Goal: Transaction & Acquisition: Purchase product/service

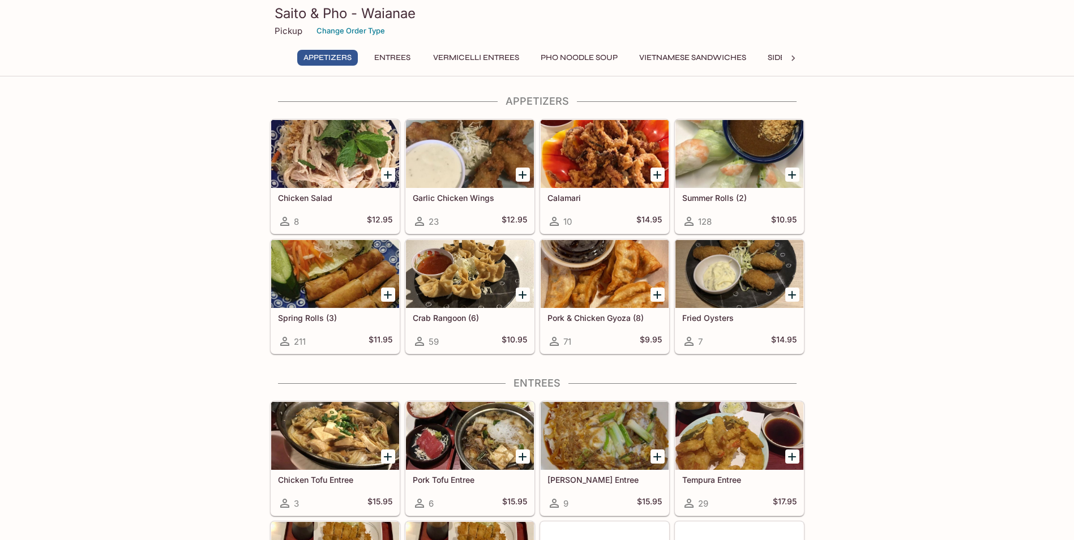
click at [597, 54] on button "Pho Noodle Soup" at bounding box center [579, 58] width 89 height 16
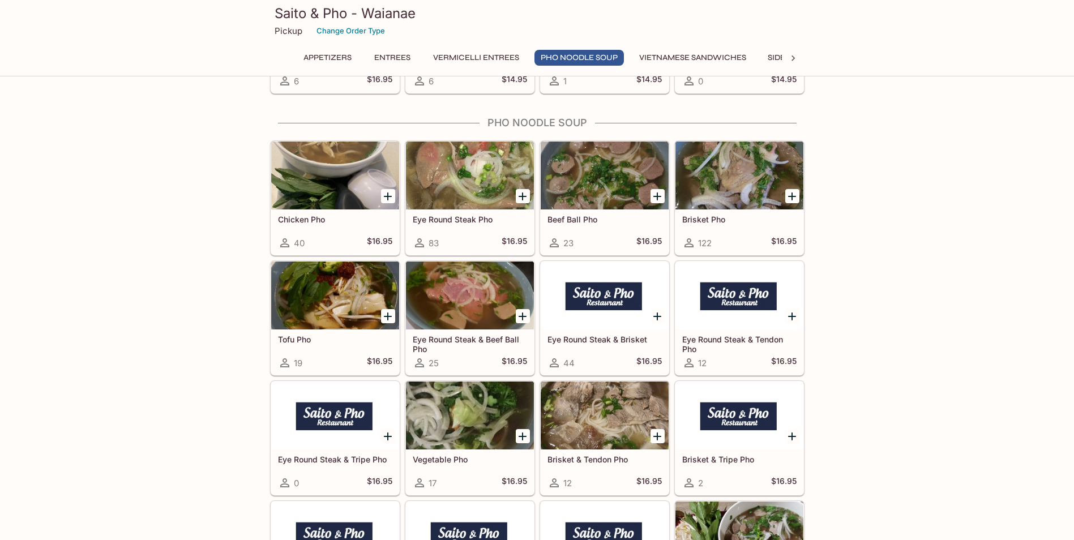
scroll to position [2045, 0]
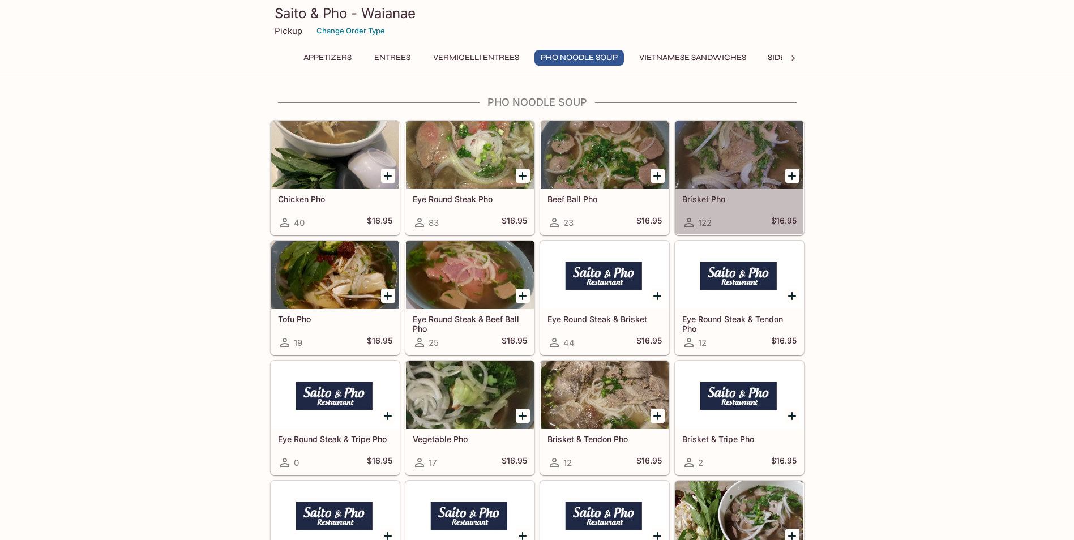
click at [756, 169] on div at bounding box center [740, 155] width 128 height 68
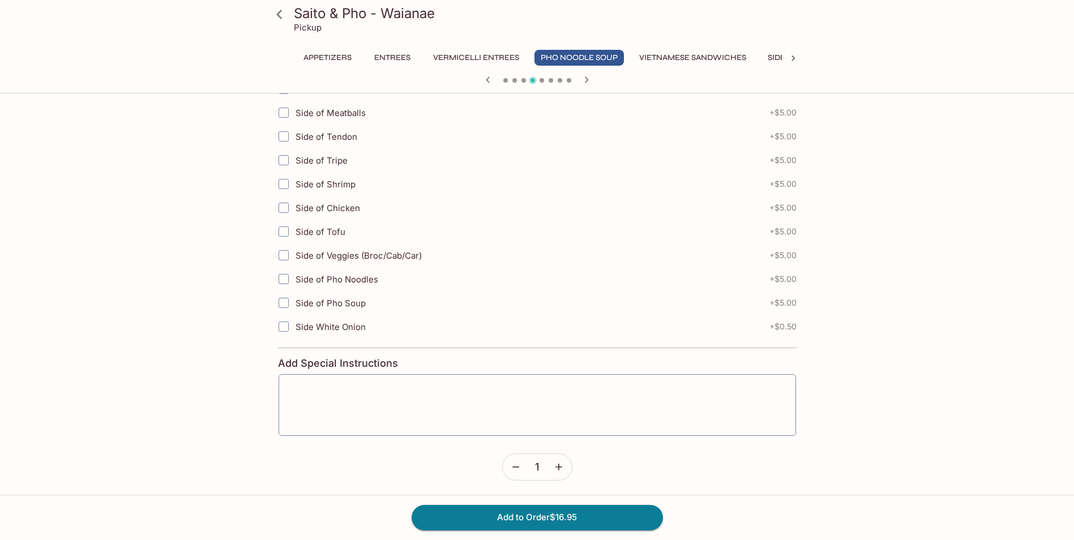
scroll to position [314, 0]
click at [322, 385] on textarea at bounding box center [538, 402] width 502 height 43
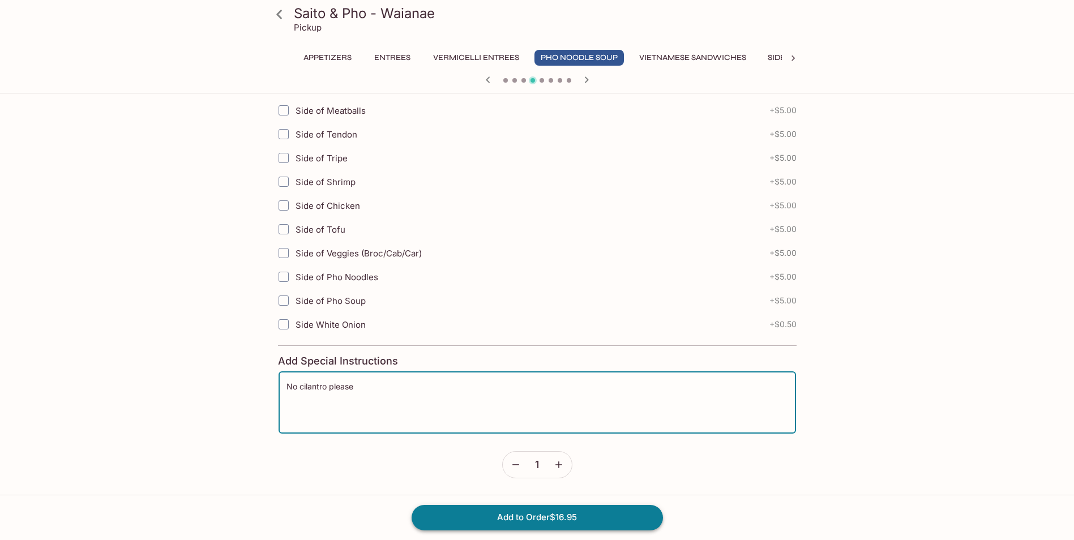
type textarea "No cilantro please"
click at [535, 515] on button "Add to Order $16.95" at bounding box center [537, 517] width 251 height 25
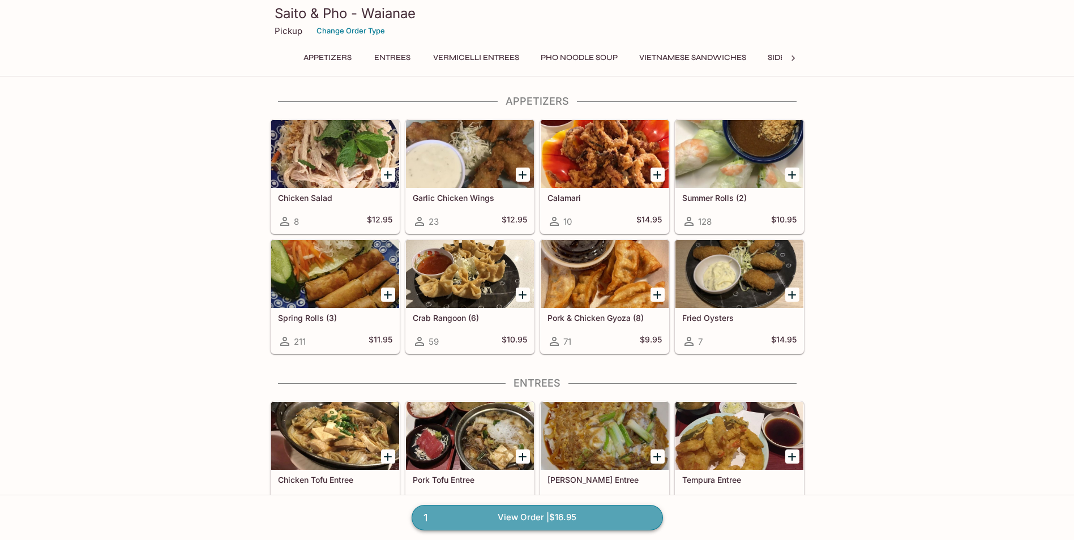
click at [597, 510] on link "1 View Order | $16.95" at bounding box center [537, 517] width 251 height 25
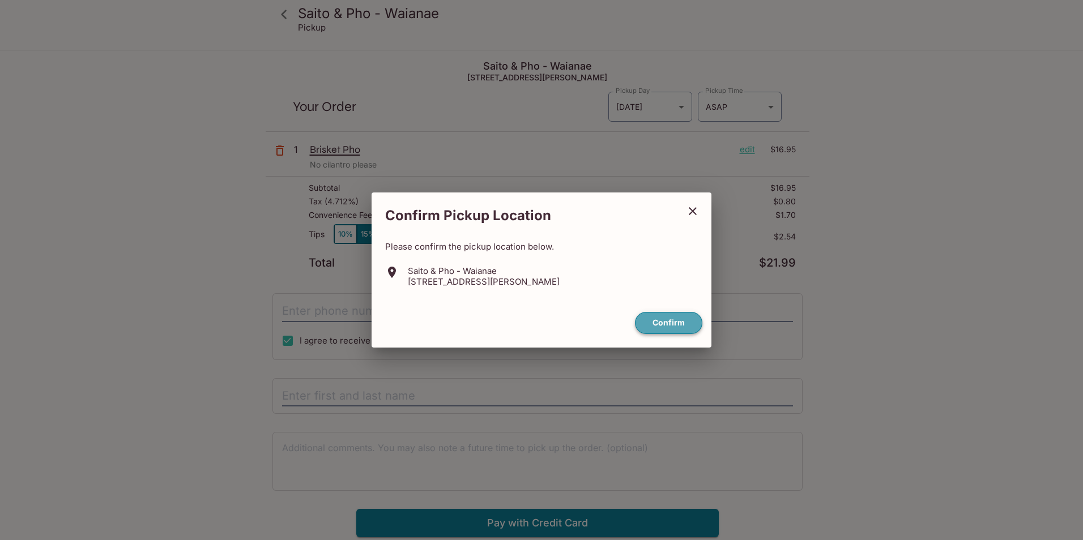
click at [692, 324] on button "Confirm" at bounding box center [668, 323] width 67 height 22
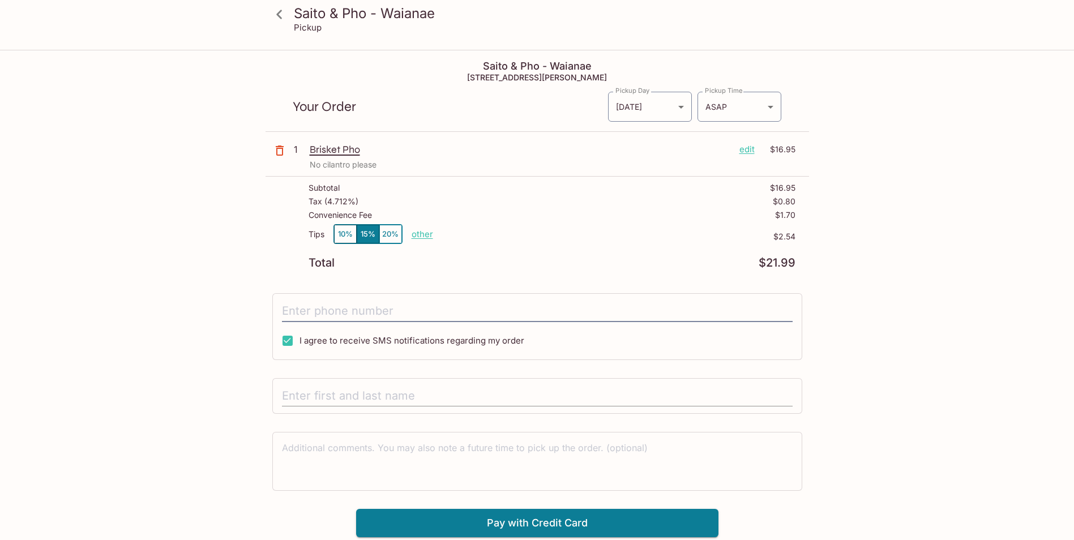
click at [345, 390] on input "text" at bounding box center [537, 397] width 511 height 22
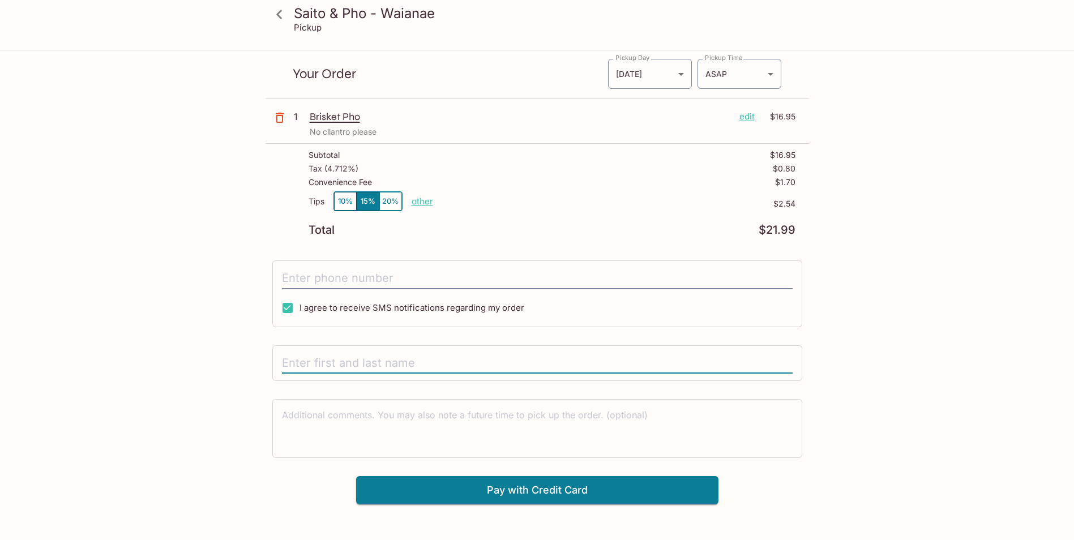
scroll to position [51, 0]
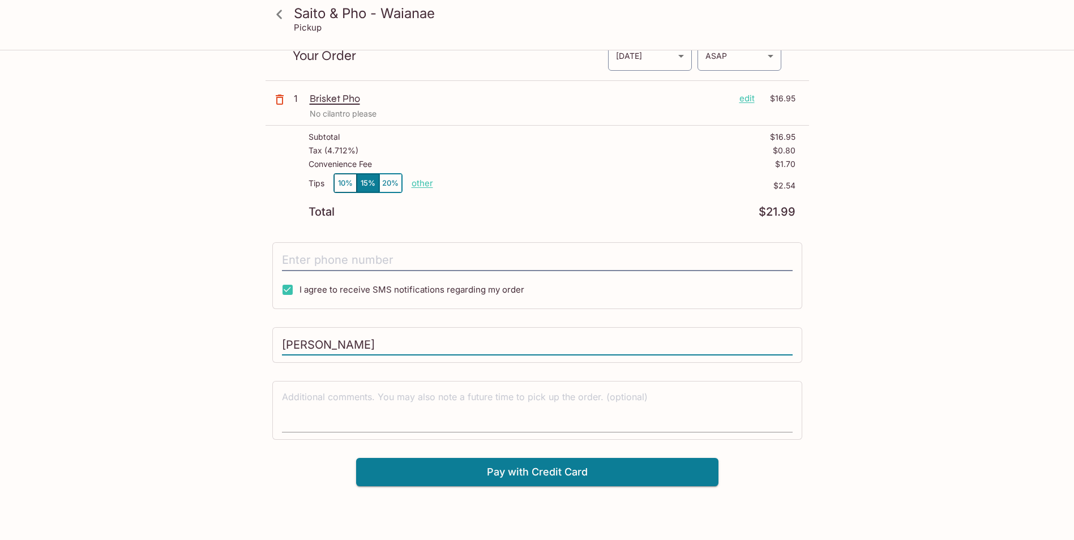
type input "[PERSON_NAME]"
click at [425, 401] on textarea at bounding box center [537, 410] width 511 height 39
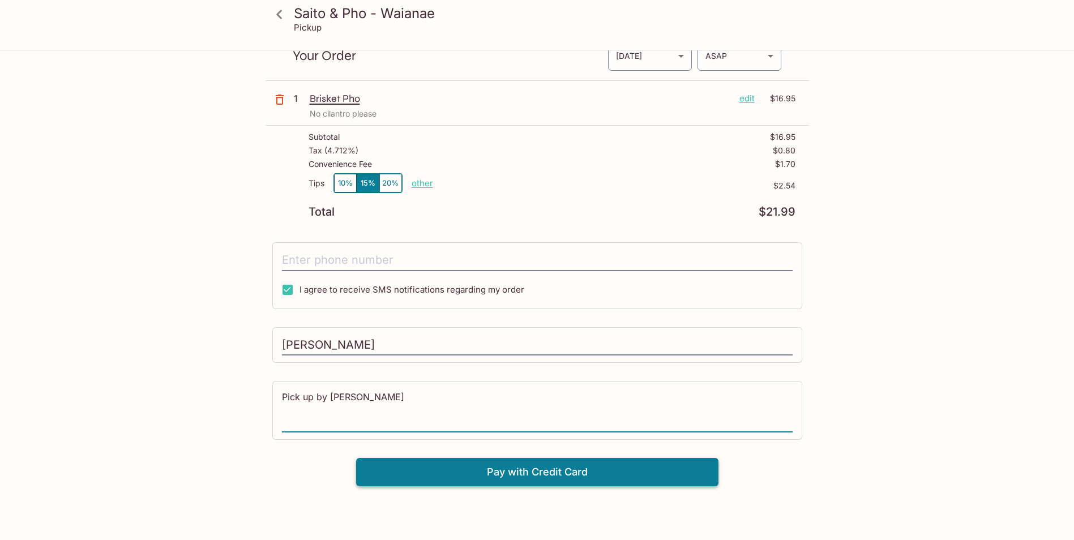
type textarea "Pick up by [PERSON_NAME]"
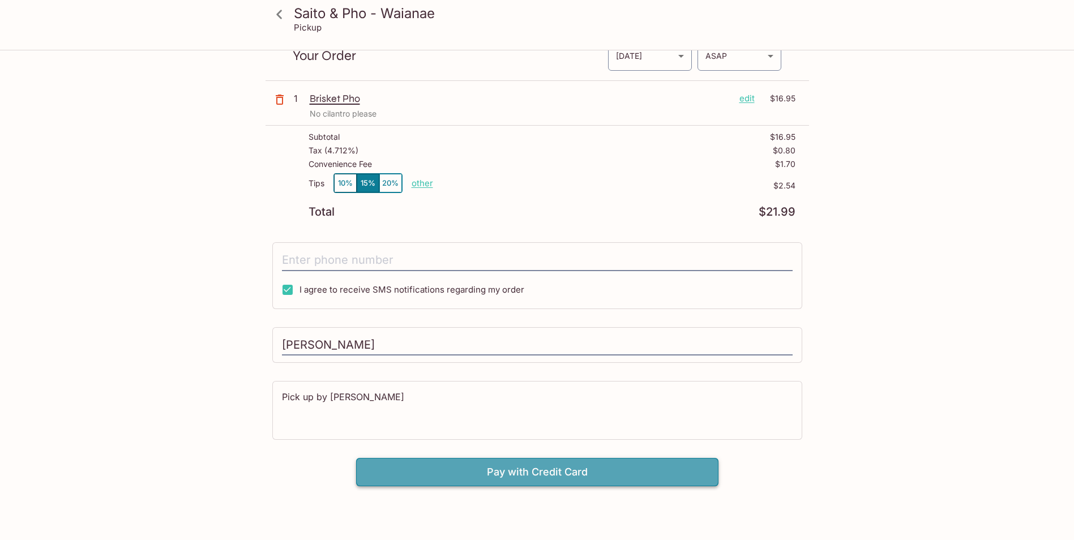
click at [486, 469] on button "Pay with Credit Card" at bounding box center [537, 472] width 362 height 28
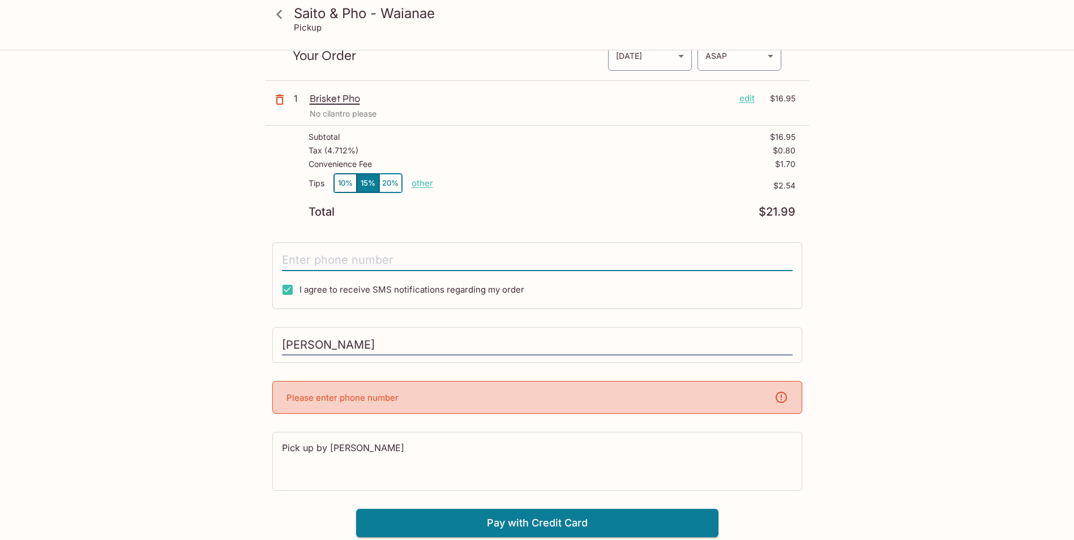
click at [464, 258] on input "tel" at bounding box center [537, 261] width 511 height 22
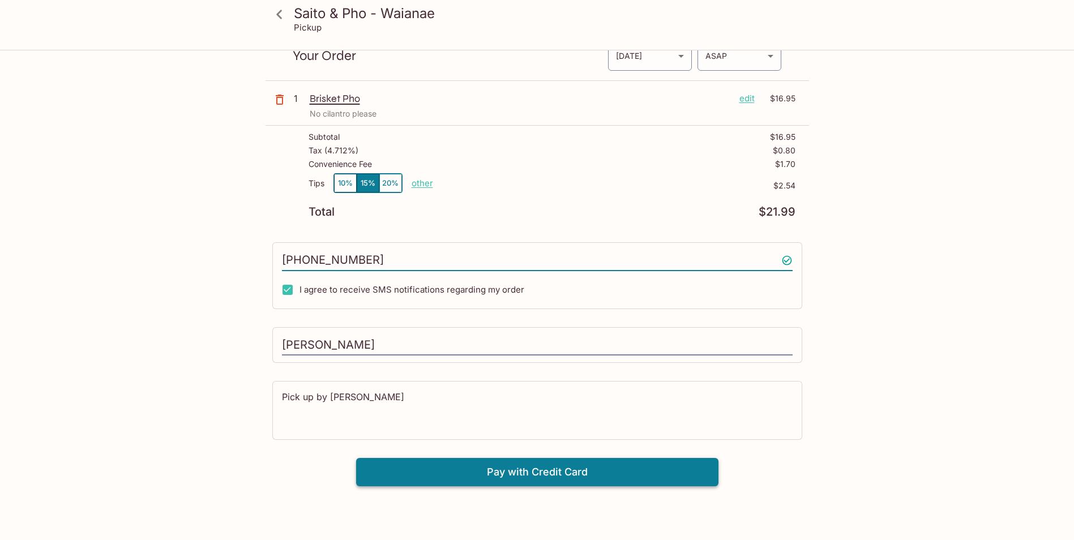
type input "[PHONE_NUMBER]"
click at [465, 477] on button "Pay with Credit Card" at bounding box center [537, 472] width 362 height 28
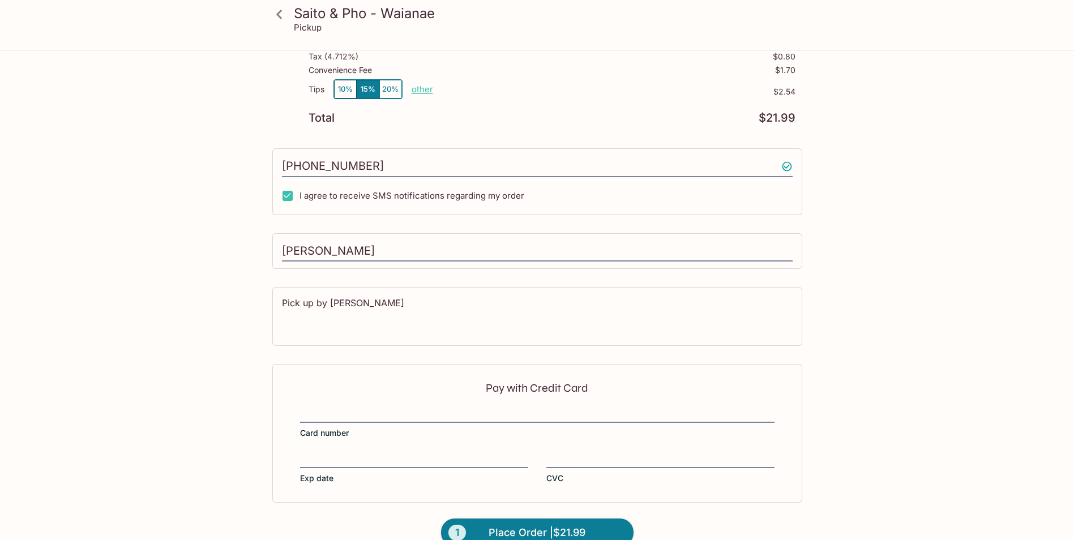
scroll to position [167, 0]
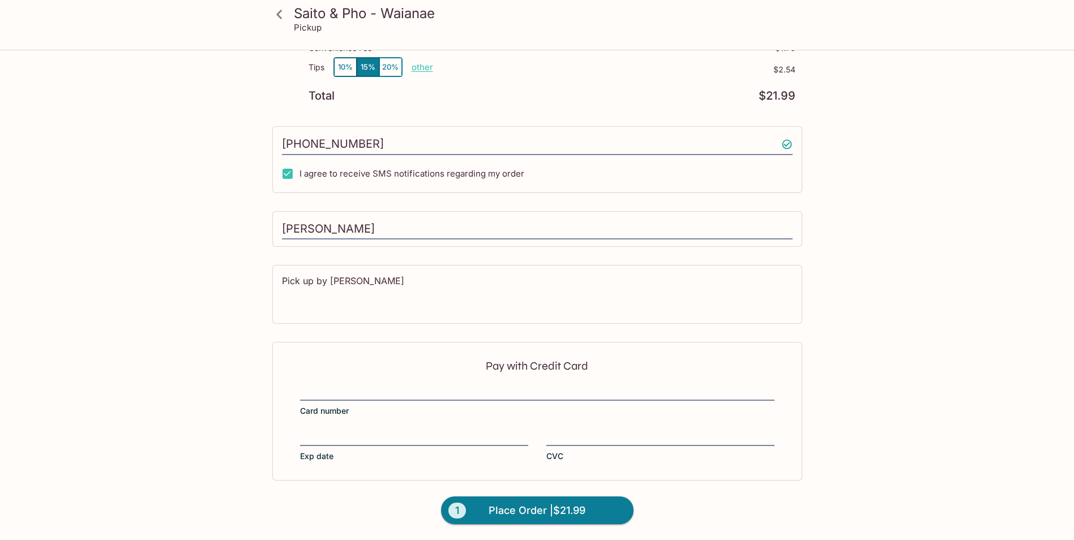
click at [385, 384] on div "Pay with Credit Card Card number Exp date CVC" at bounding box center [537, 411] width 530 height 138
click at [599, 511] on button "1 Place Order | $21.99" at bounding box center [537, 511] width 193 height 28
